Goal: Information Seeking & Learning: Check status

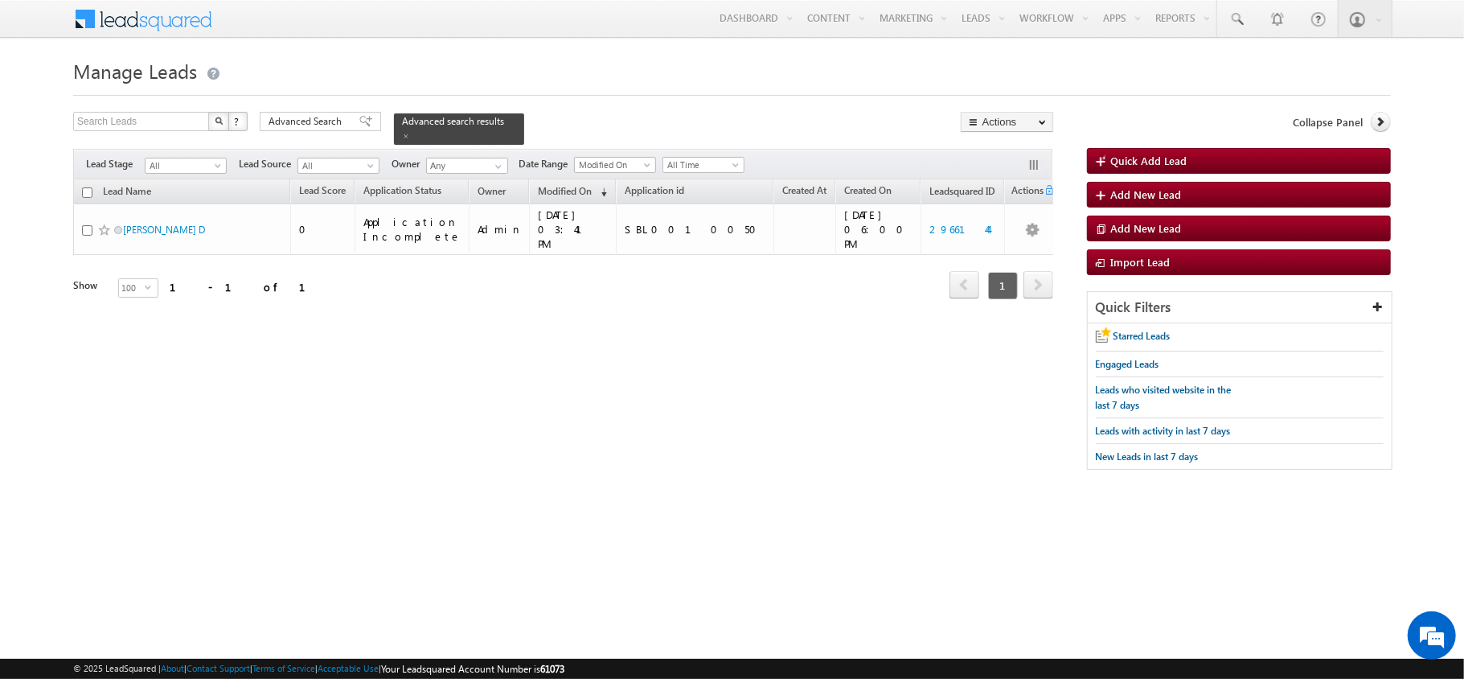
click at [341, 136] on div "Search Leads X ? 1 results found Advanced Search Advanced Search Advanced searc…" at bounding box center [563, 128] width 980 height 33
click at [338, 123] on span "Advanced Search" at bounding box center [308, 121] width 78 height 14
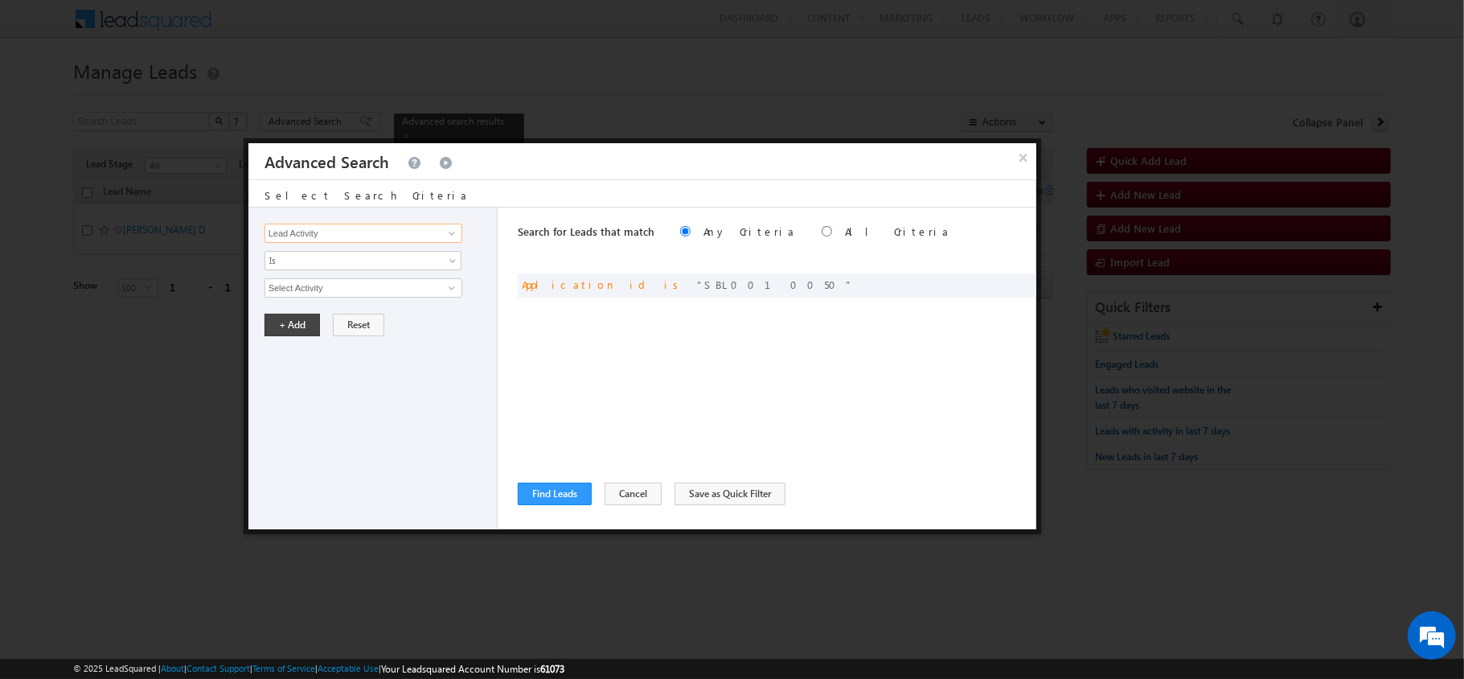
click at [420, 241] on input "Lead Activity" at bounding box center [364, 233] width 198 height 19
type input "lw"
drag, startPoint x: 985, startPoint y: 271, endPoint x: 989, endPoint y: 256, distance: 15.8
click at [989, 256] on body "Menu [PERSON_NAME] sande [DOMAIN_NAME] hera@ money oncli [DOMAIN_NAME] m" at bounding box center [732, 243] width 1464 height 486
click at [397, 262] on link at bounding box center [363, 260] width 197 height 19
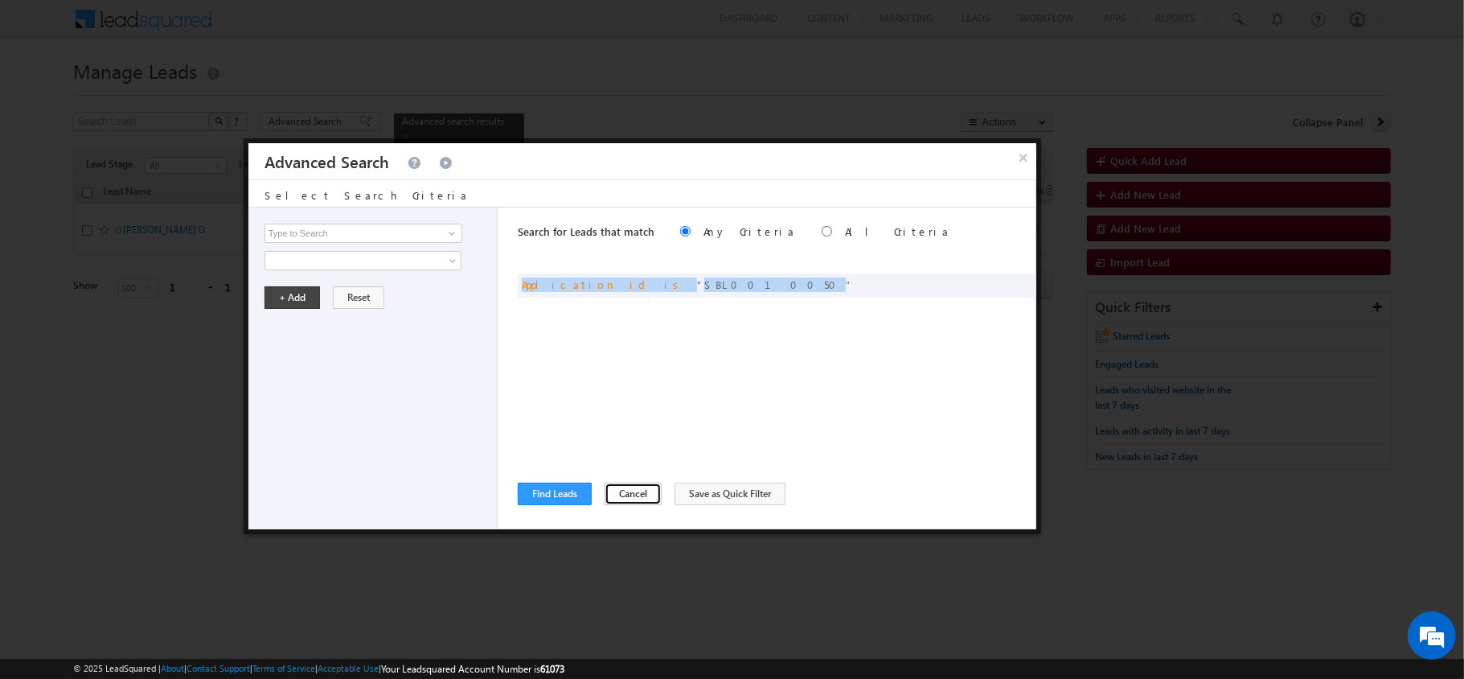
click at [638, 490] on button "Cancel" at bounding box center [633, 493] width 57 height 23
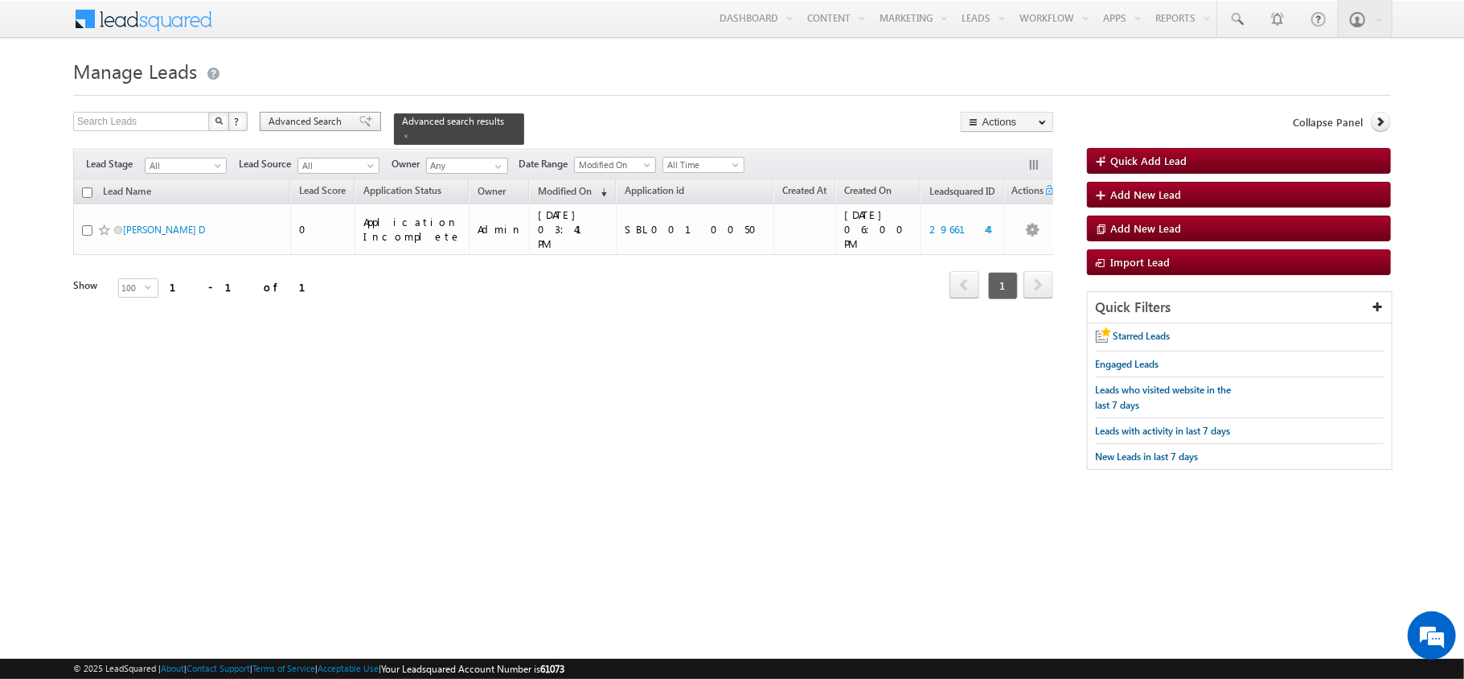
click at [294, 113] on div "Advanced Search" at bounding box center [320, 121] width 121 height 19
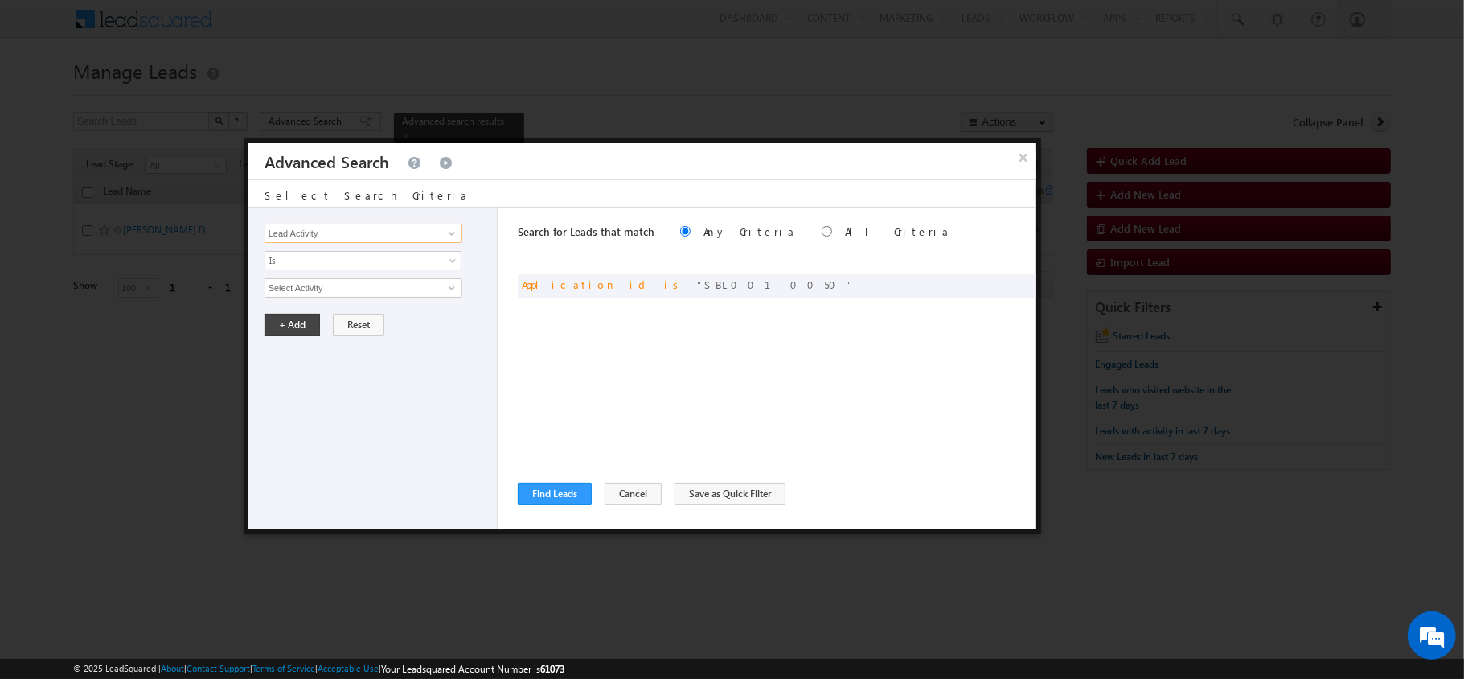
click at [377, 232] on input "Lead Activity" at bounding box center [364, 233] width 198 height 19
click at [1018, 155] on button "×" at bounding box center [1023, 157] width 27 height 28
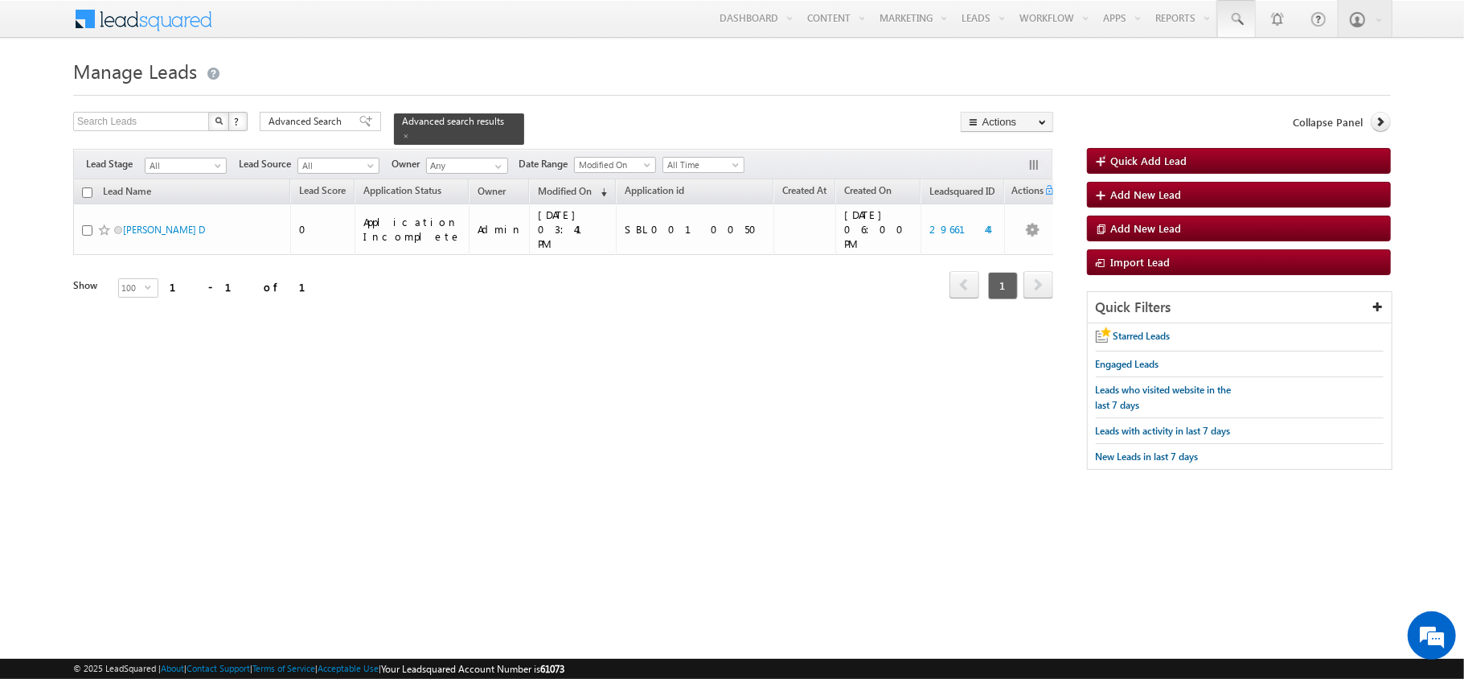
click at [1219, 23] on link at bounding box center [1236, 18] width 39 height 37
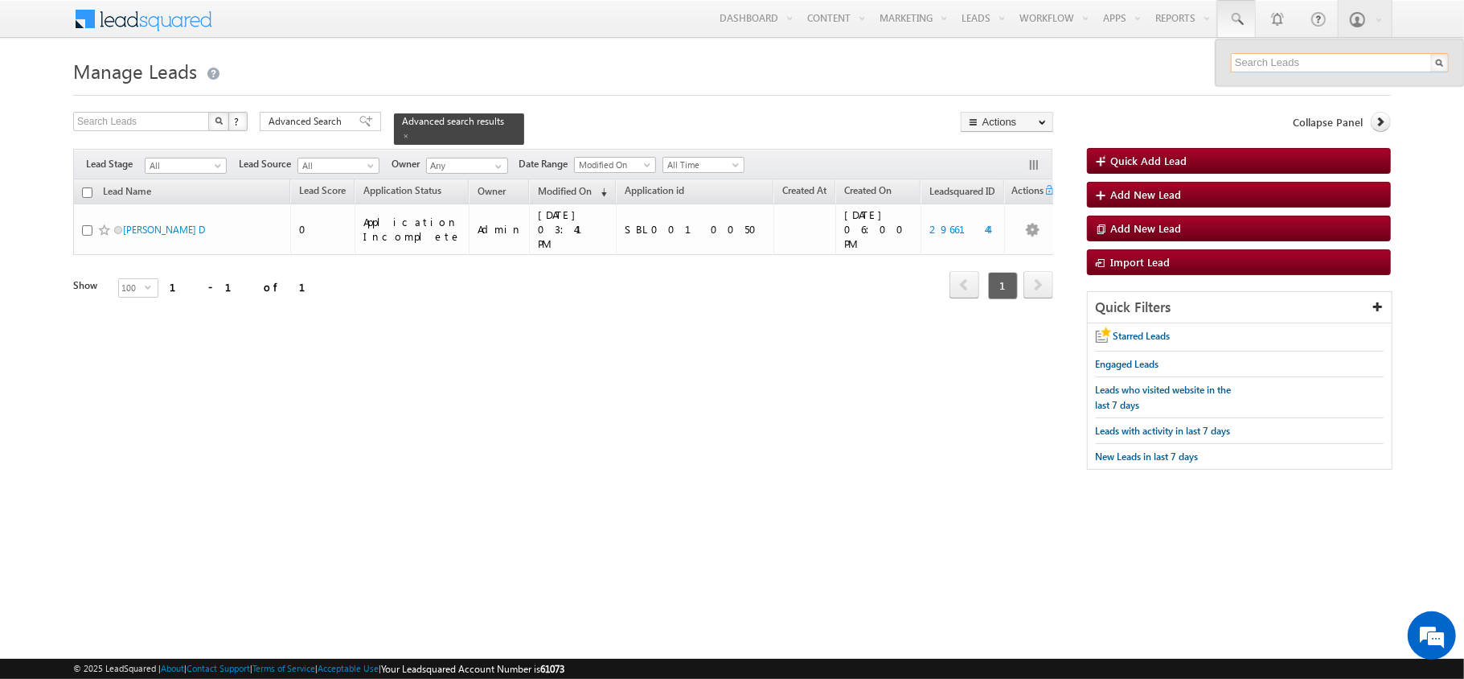
paste input "SME0000932"
type input "SME0000932"
